Goal: Task Accomplishment & Management: Use online tool/utility

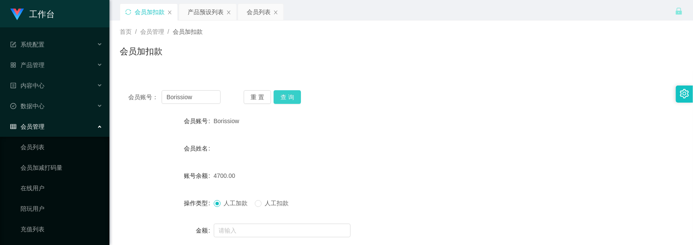
click at [289, 96] on button "查 询" at bounding box center [286, 97] width 27 height 14
click at [262, 99] on button "重 置" at bounding box center [257, 97] width 27 height 14
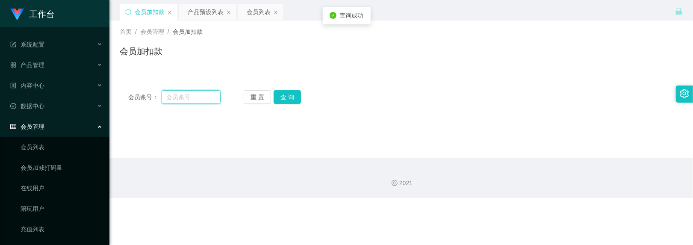
click at [196, 96] on input "text" at bounding box center [190, 97] width 59 height 14
paste input "86886558"
type input "86886558"
click at [277, 94] on button "查 询" at bounding box center [286, 97] width 27 height 14
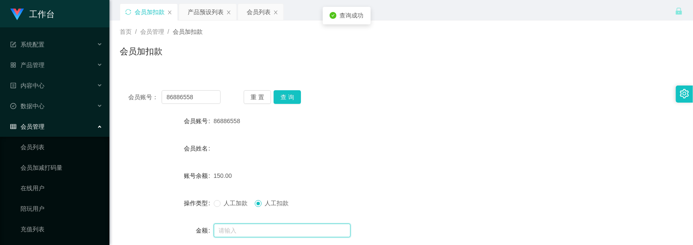
click at [253, 226] on input "text" at bounding box center [282, 230] width 137 height 14
type input "150"
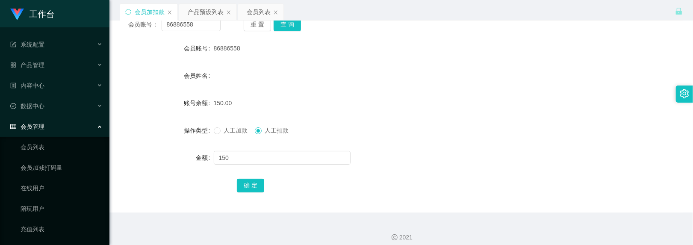
scroll to position [79, 0]
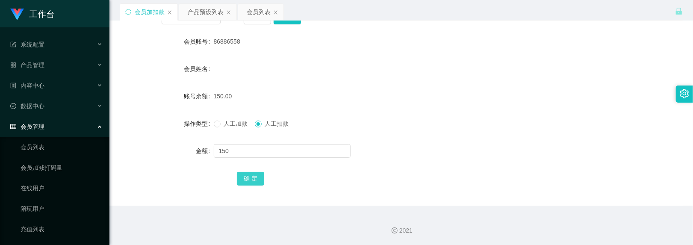
click at [250, 183] on button "确 定" at bounding box center [250, 179] width 27 height 14
click at [330, 103] on div "0.00" at bounding box center [378, 96] width 328 height 17
